Goal: Information Seeking & Learning: Learn about a topic

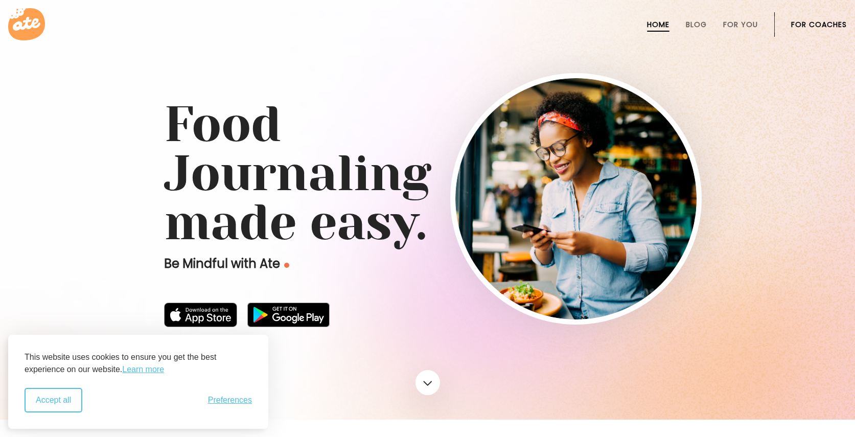
click at [66, 396] on button "Accept all" at bounding box center [54, 400] width 58 height 25
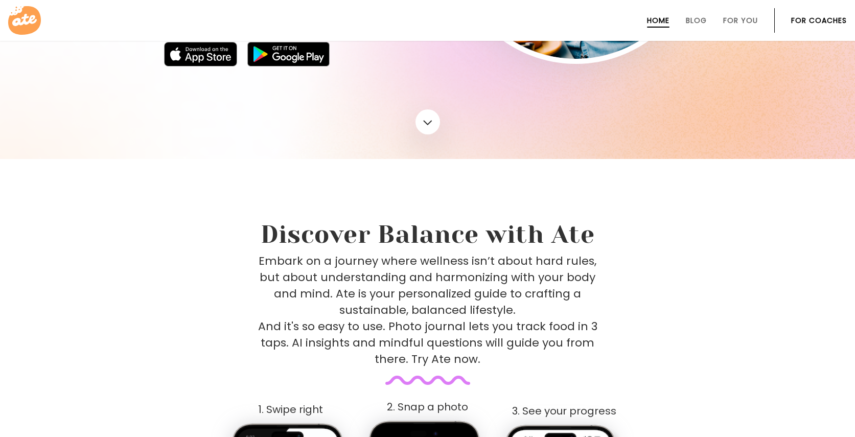
scroll to position [102, 0]
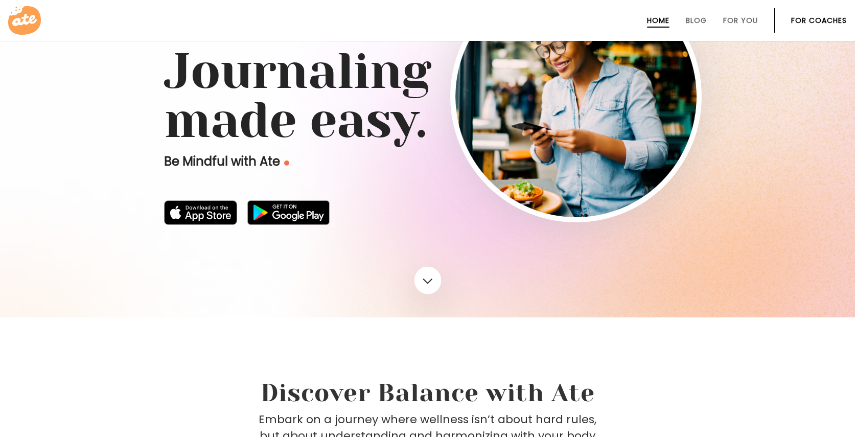
click at [422, 281] on link at bounding box center [427, 280] width 27 height 28
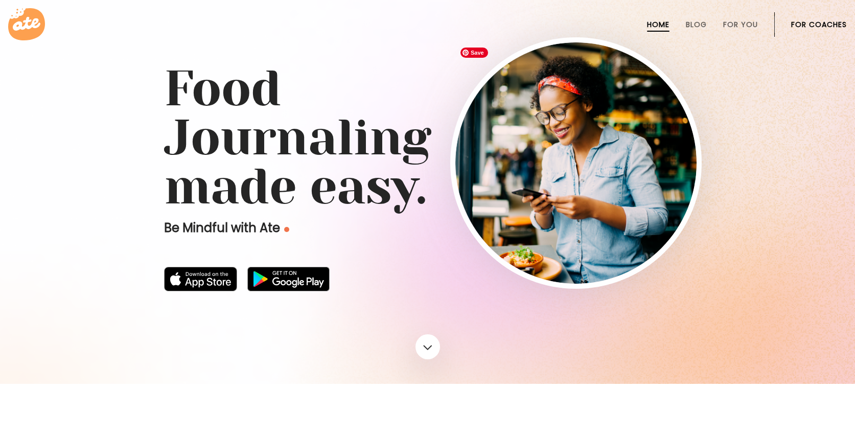
scroll to position [0, 0]
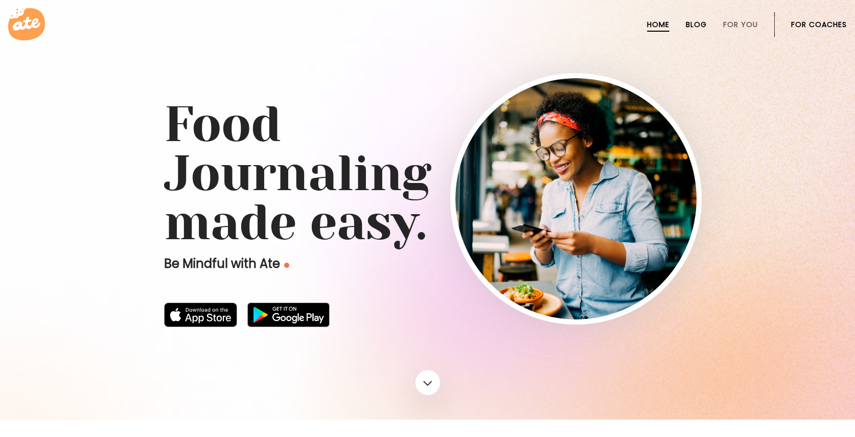
click at [702, 27] on link "Blog" at bounding box center [696, 24] width 21 height 8
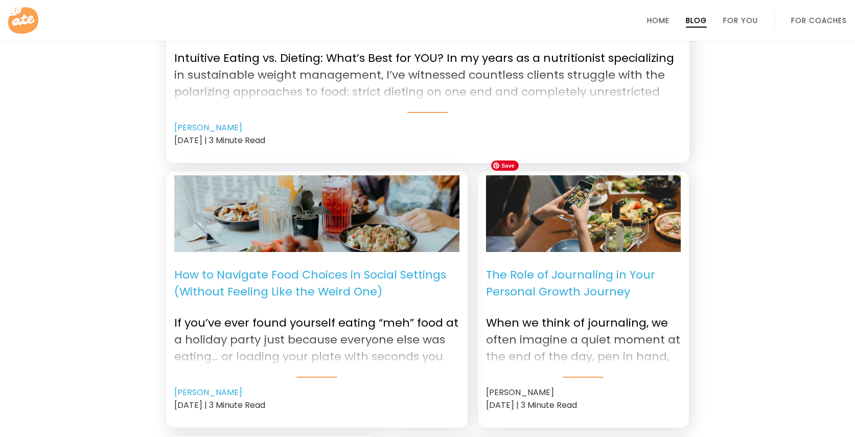
scroll to position [153, 0]
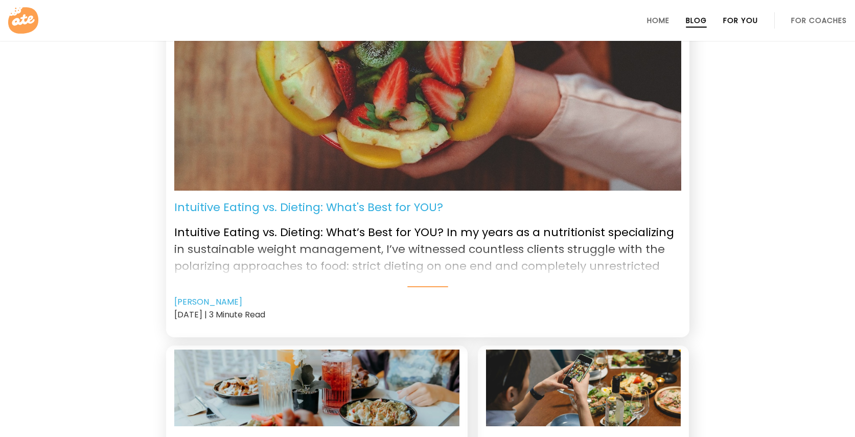
click at [738, 22] on link "For You" at bounding box center [740, 20] width 35 height 8
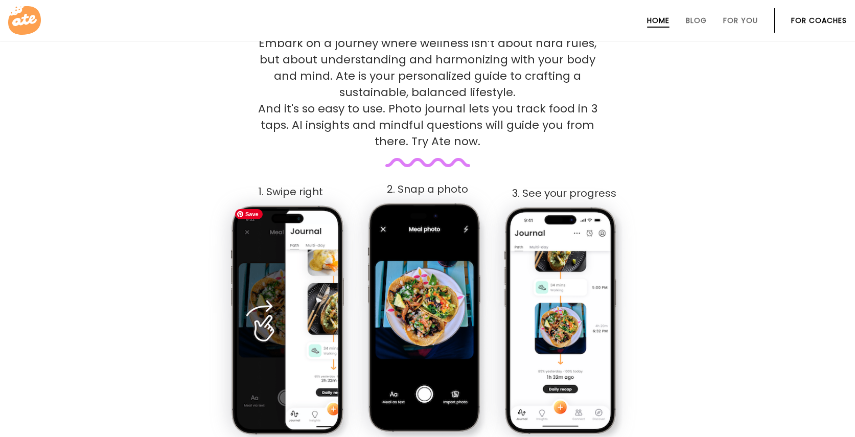
scroll to position [624, 0]
